Goal: Task Accomplishment & Management: Use online tool/utility

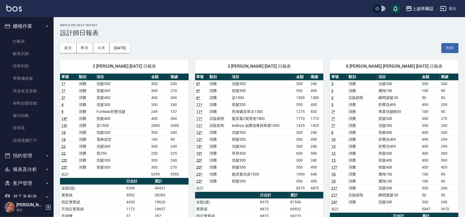
click at [29, 27] on button "櫃檯作業" at bounding box center [26, 26] width 49 height 14
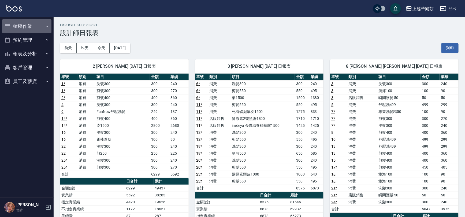
click at [29, 27] on button "櫃檯作業" at bounding box center [26, 26] width 49 height 14
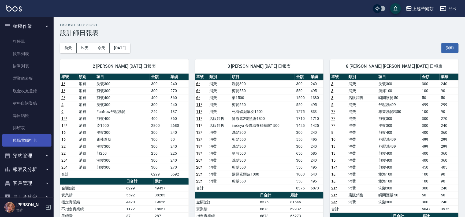
click at [39, 141] on link "現場電腦打卡" at bounding box center [26, 141] width 49 height 12
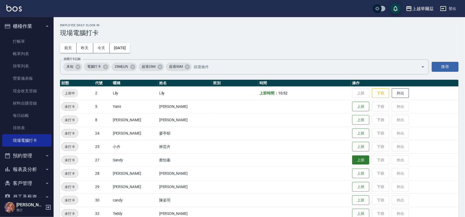
click at [352, 158] on button "上班" at bounding box center [360, 160] width 17 height 9
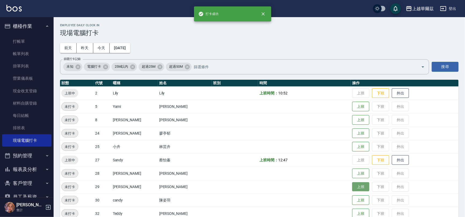
click at [352, 184] on button "上班" at bounding box center [360, 187] width 17 height 9
click at [352, 200] on button "上班" at bounding box center [360, 200] width 17 height 9
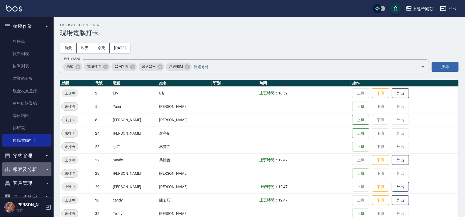
click at [31, 171] on button "報表及分析" at bounding box center [26, 170] width 49 height 14
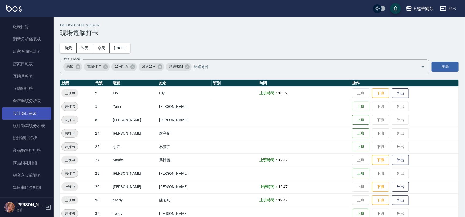
click at [25, 115] on link "設計師日報表" at bounding box center [26, 113] width 49 height 12
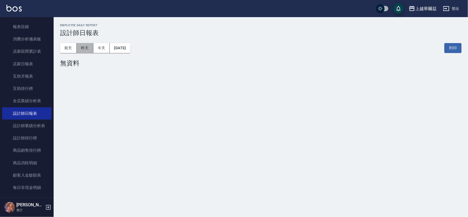
click at [80, 48] on button "昨天" at bounding box center [85, 48] width 17 height 10
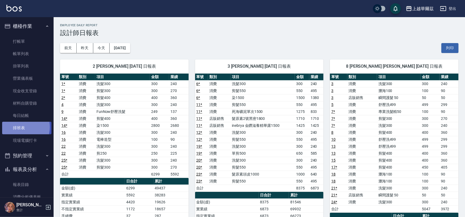
click at [18, 127] on link "排班表" at bounding box center [26, 128] width 49 height 12
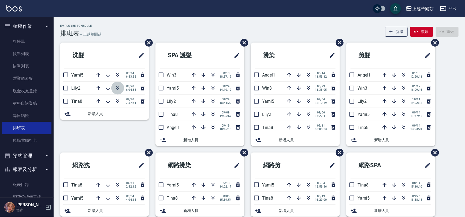
click at [116, 88] on icon "button" at bounding box center [117, 88] width 6 height 6
click at [117, 92] on button "button" at bounding box center [117, 88] width 13 height 13
